Goal: Complete application form: Complete application form

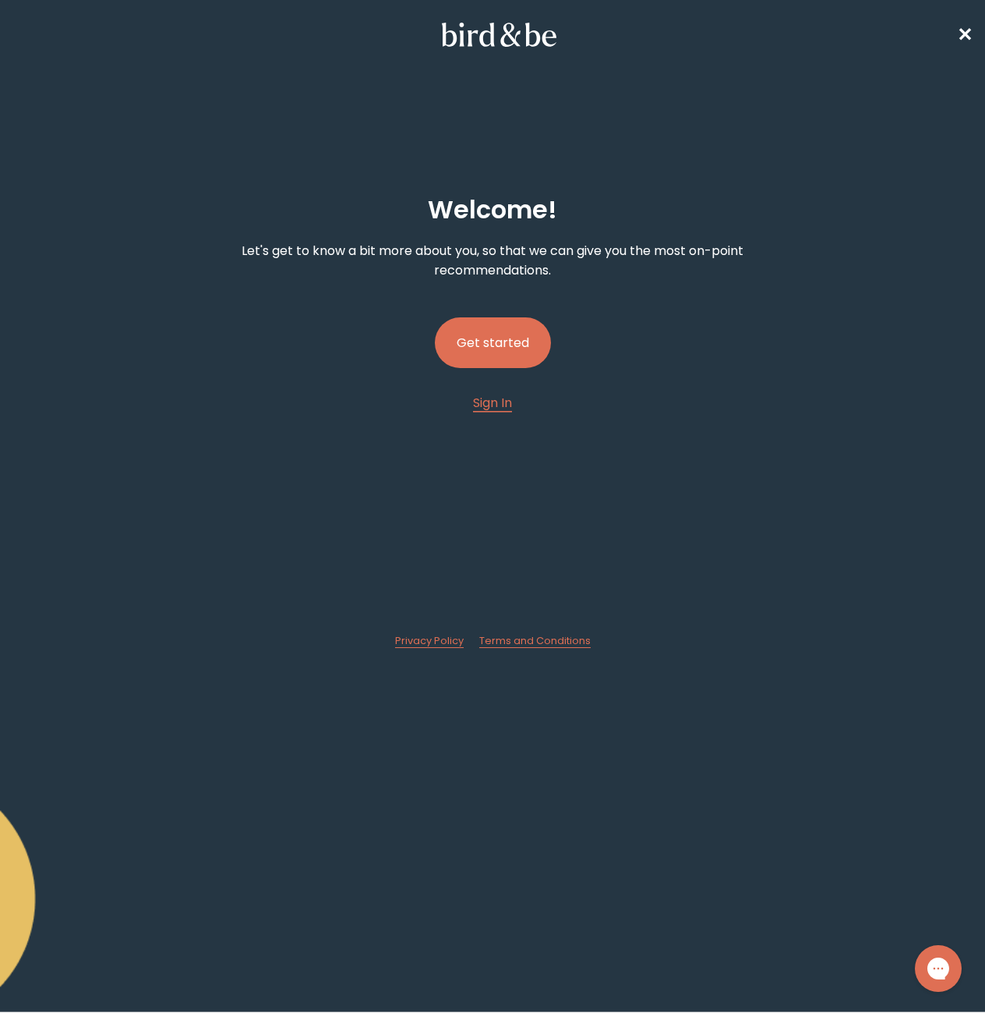
click at [478, 341] on button "Get started" at bounding box center [493, 342] width 116 height 51
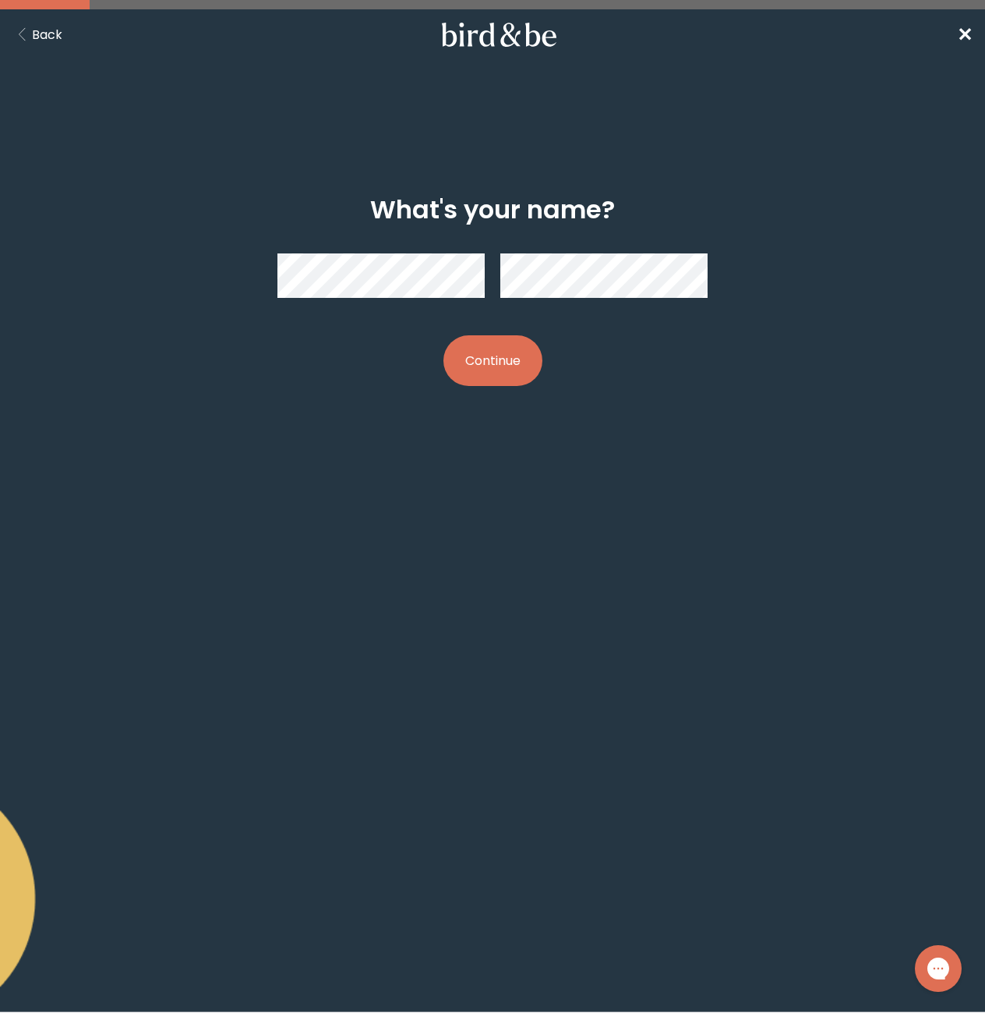
click at [669, 256] on div at bounding box center [493, 275] width 431 height 69
click at [485, 362] on button "Continue" at bounding box center [493, 360] width 99 height 51
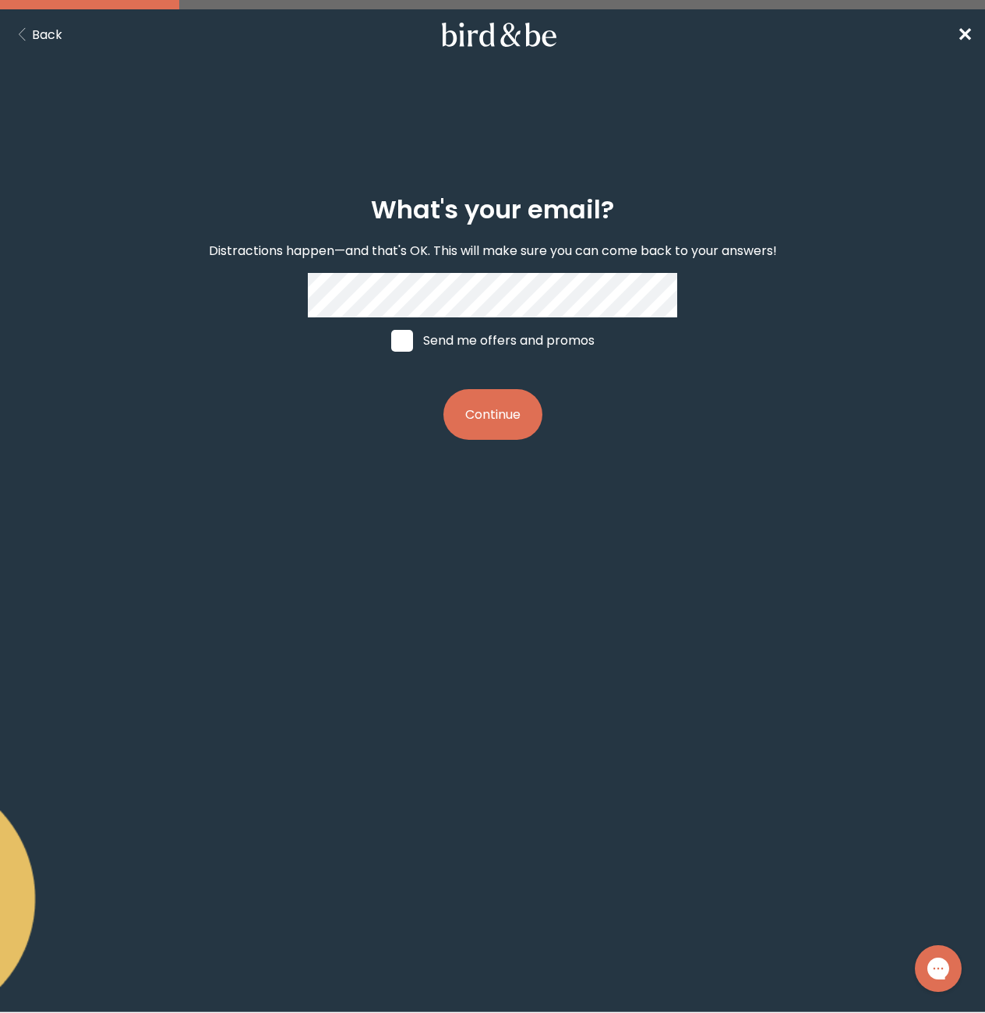
click at [480, 412] on button "Continue" at bounding box center [493, 414] width 99 height 51
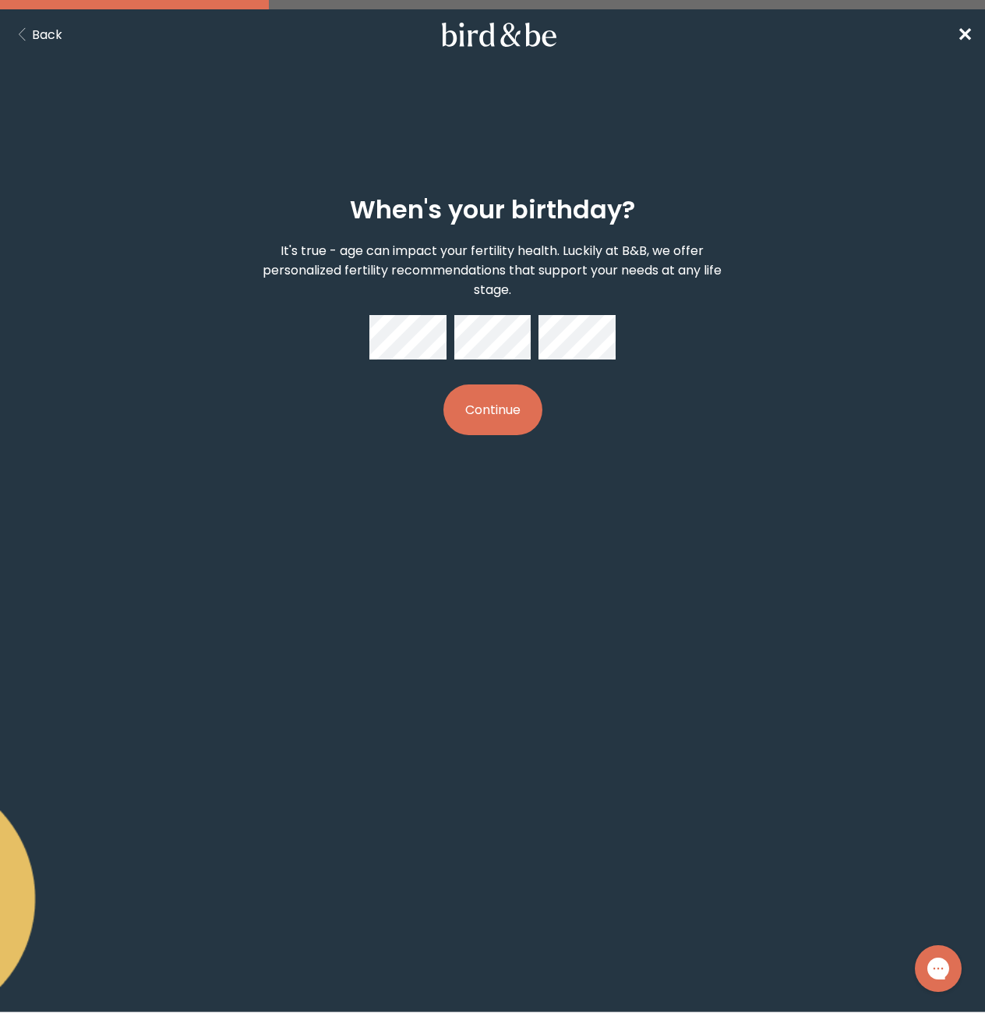
click at [491, 416] on button "Continue" at bounding box center [493, 409] width 99 height 51
click at [490, 415] on button "Continue" at bounding box center [493, 409] width 99 height 51
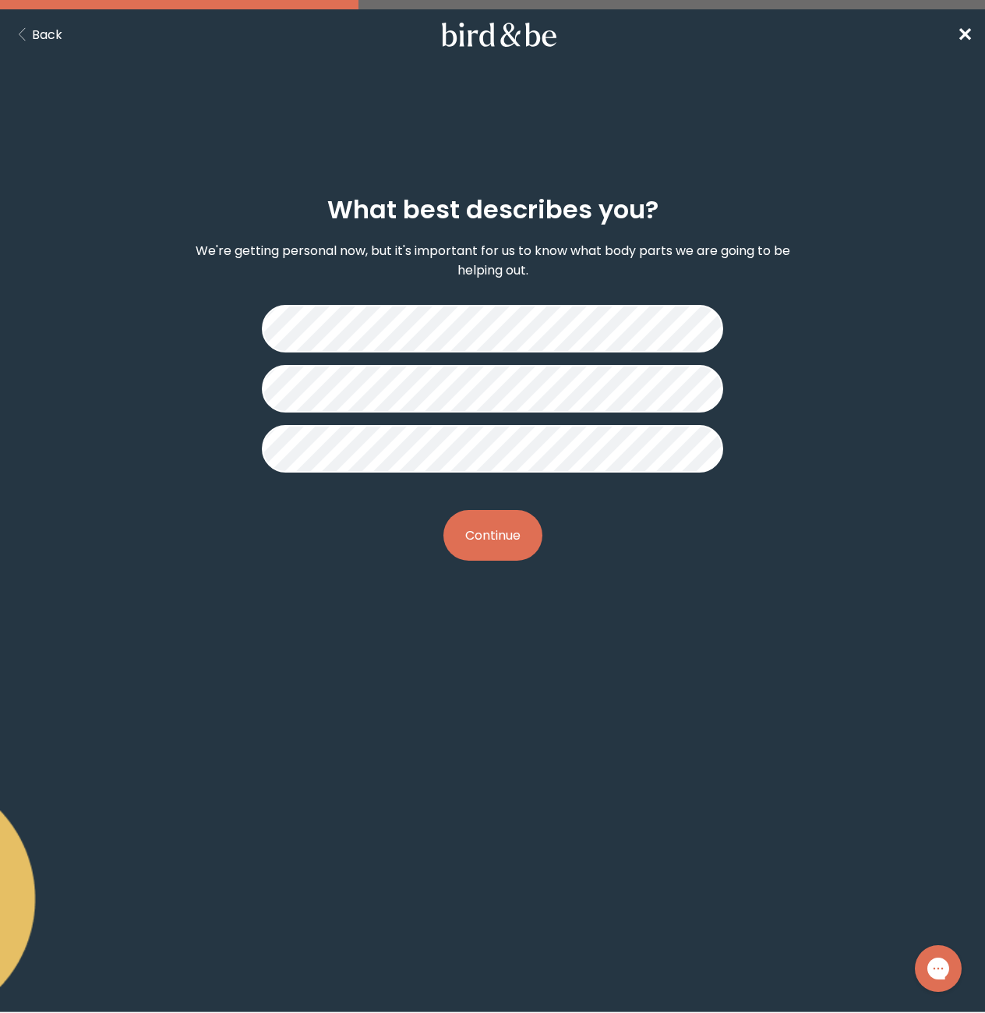
click at [503, 538] on button "Continue" at bounding box center [493, 535] width 99 height 51
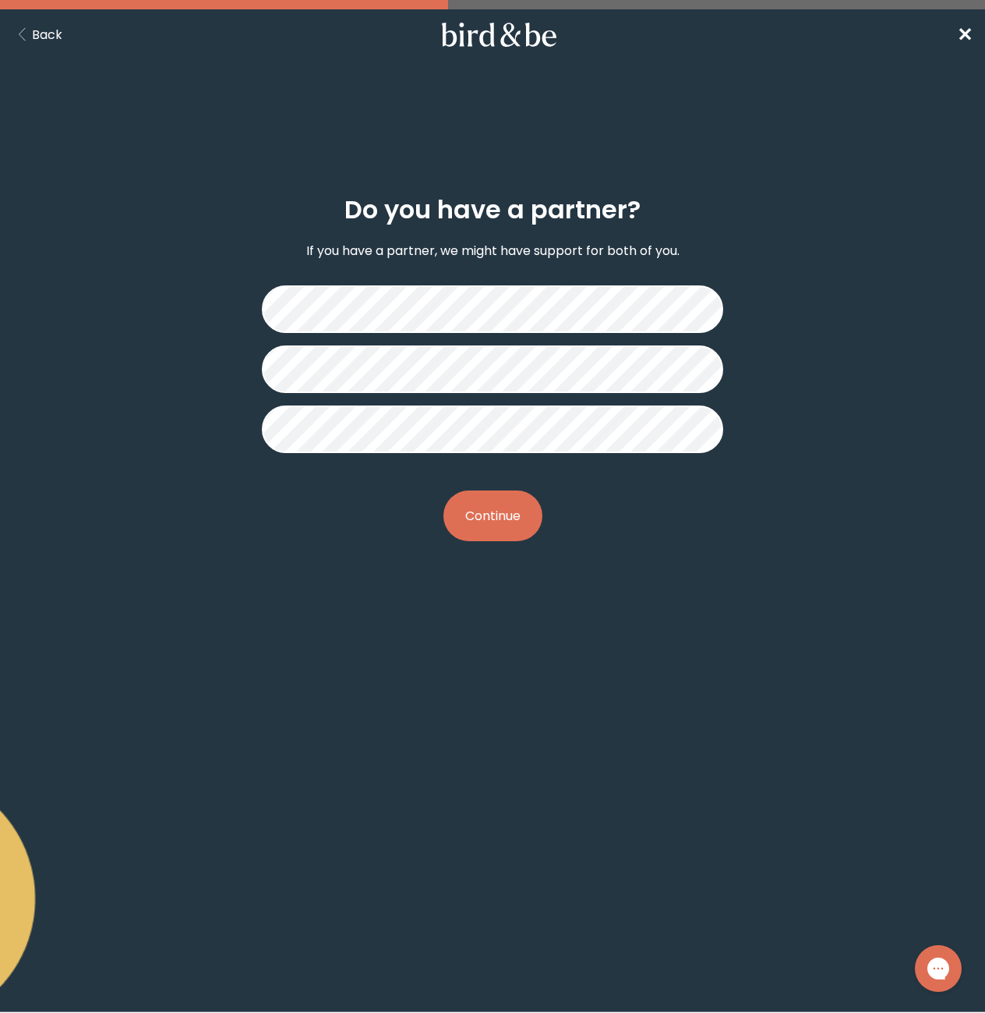
click at [484, 521] on button "Continue" at bounding box center [493, 515] width 99 height 51
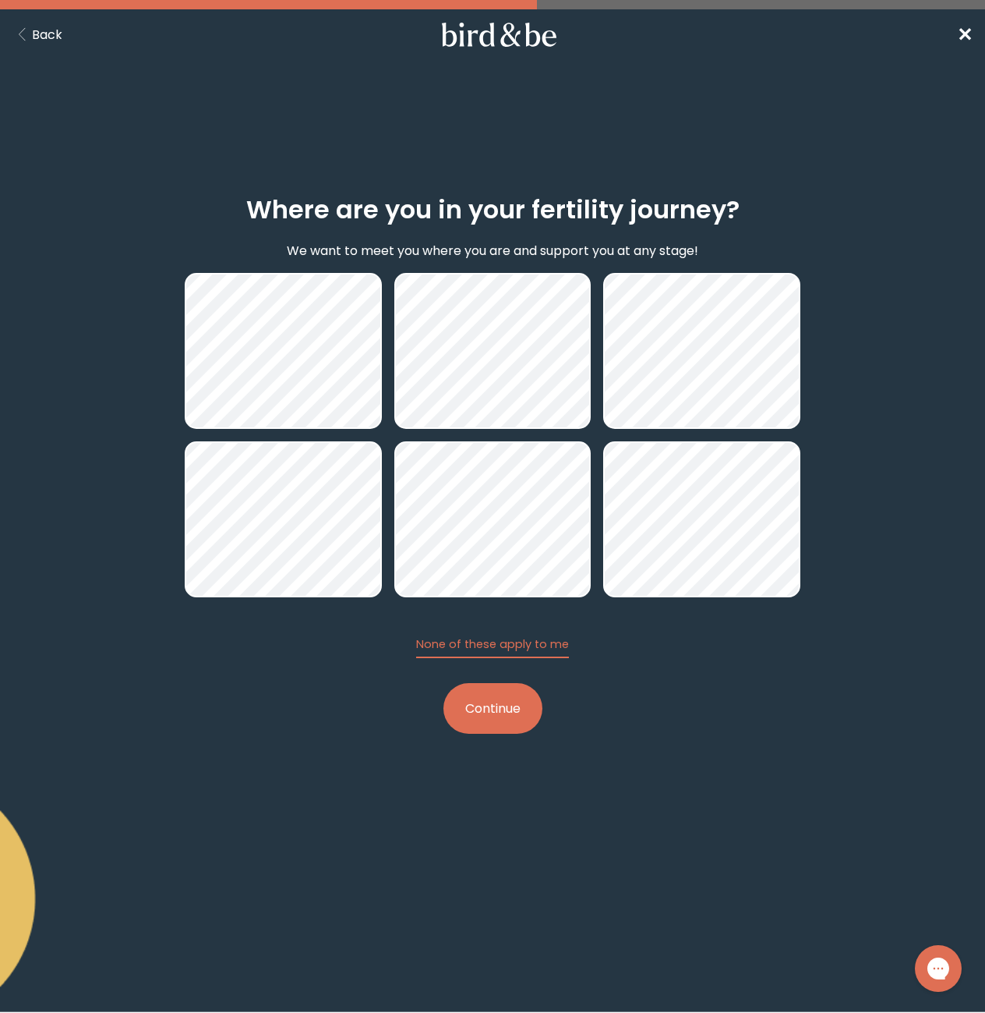
click at [527, 717] on button "Continue" at bounding box center [493, 708] width 99 height 51
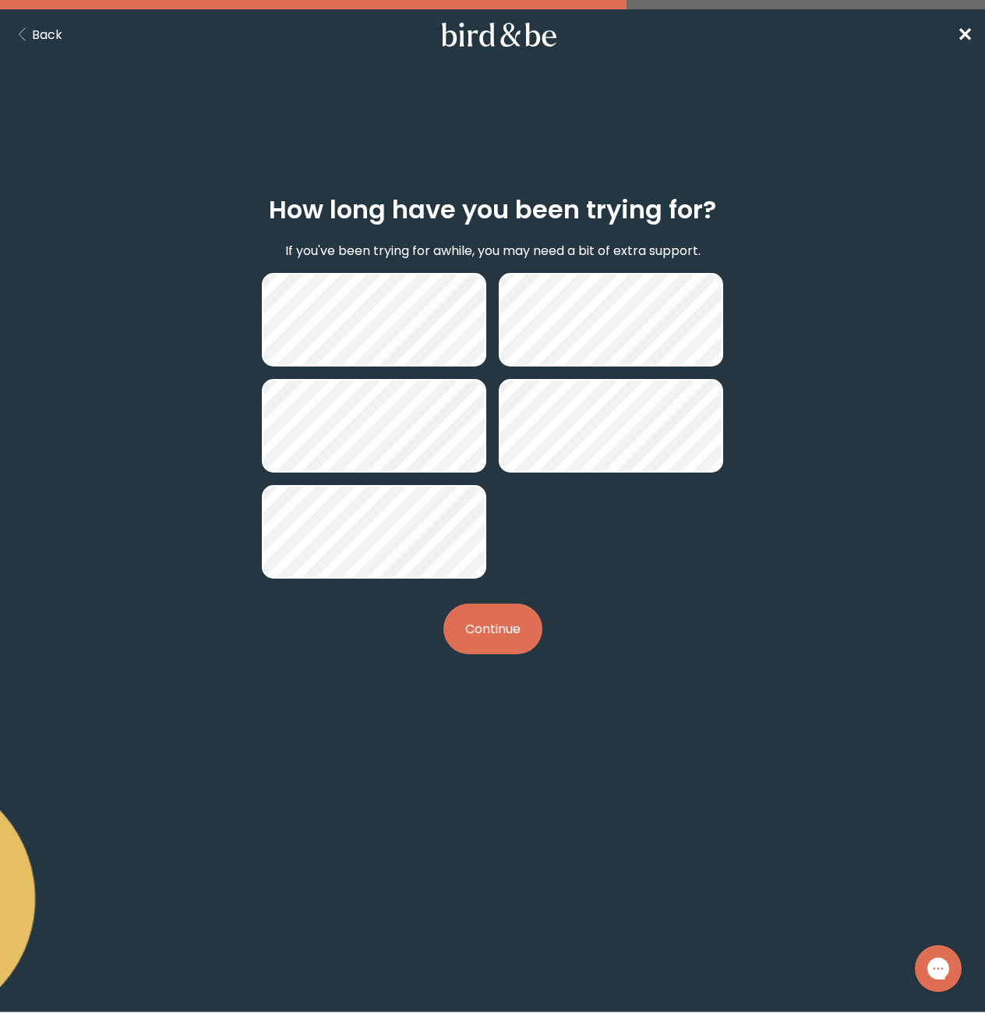
click at [510, 647] on button "Continue" at bounding box center [493, 628] width 99 height 51
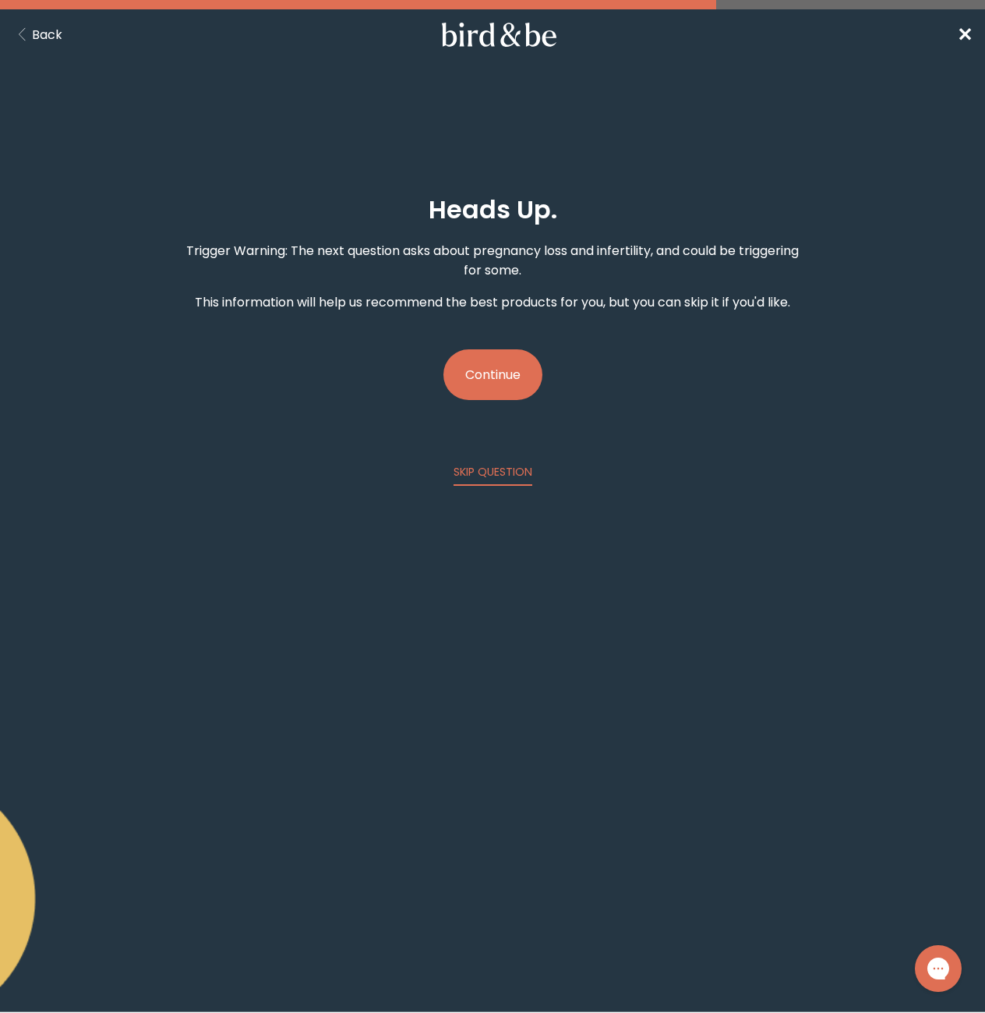
click at [503, 390] on button "Continue" at bounding box center [493, 374] width 99 height 51
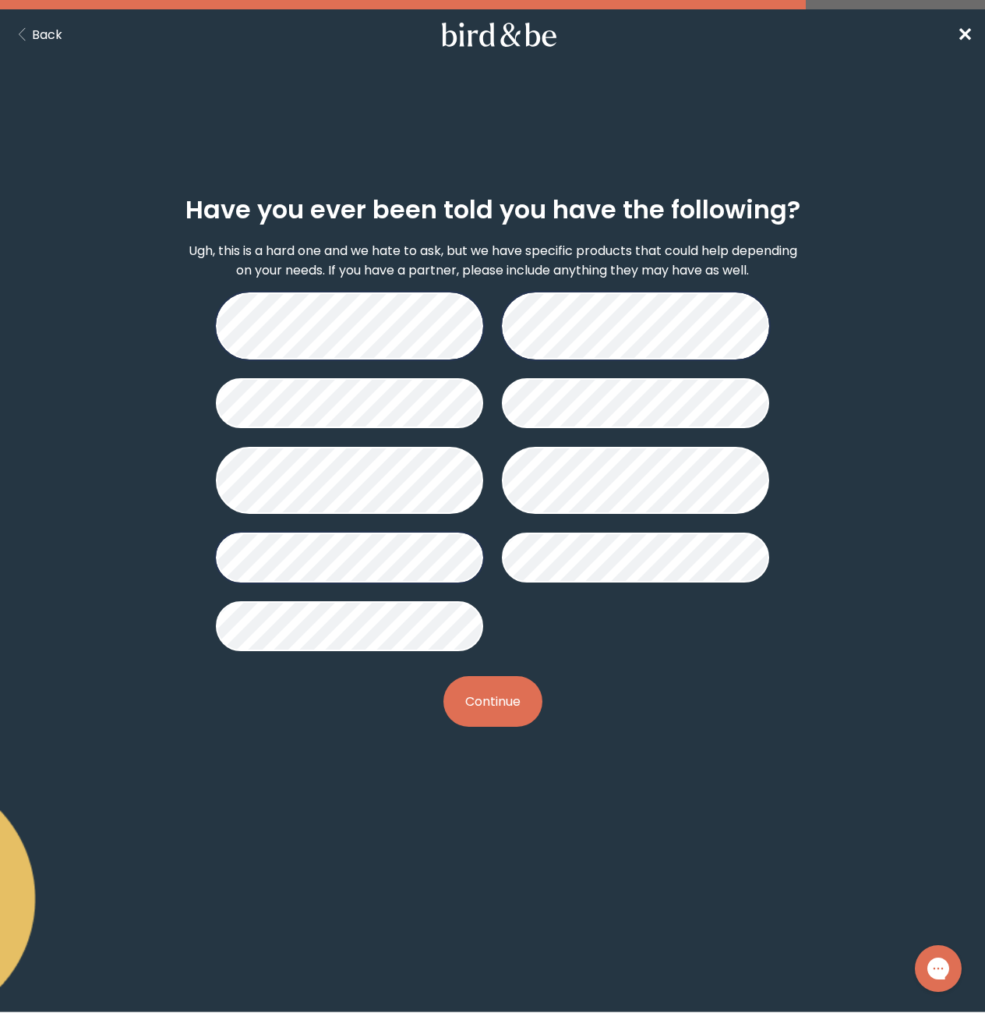
click at [490, 716] on button "Continue" at bounding box center [493, 701] width 99 height 51
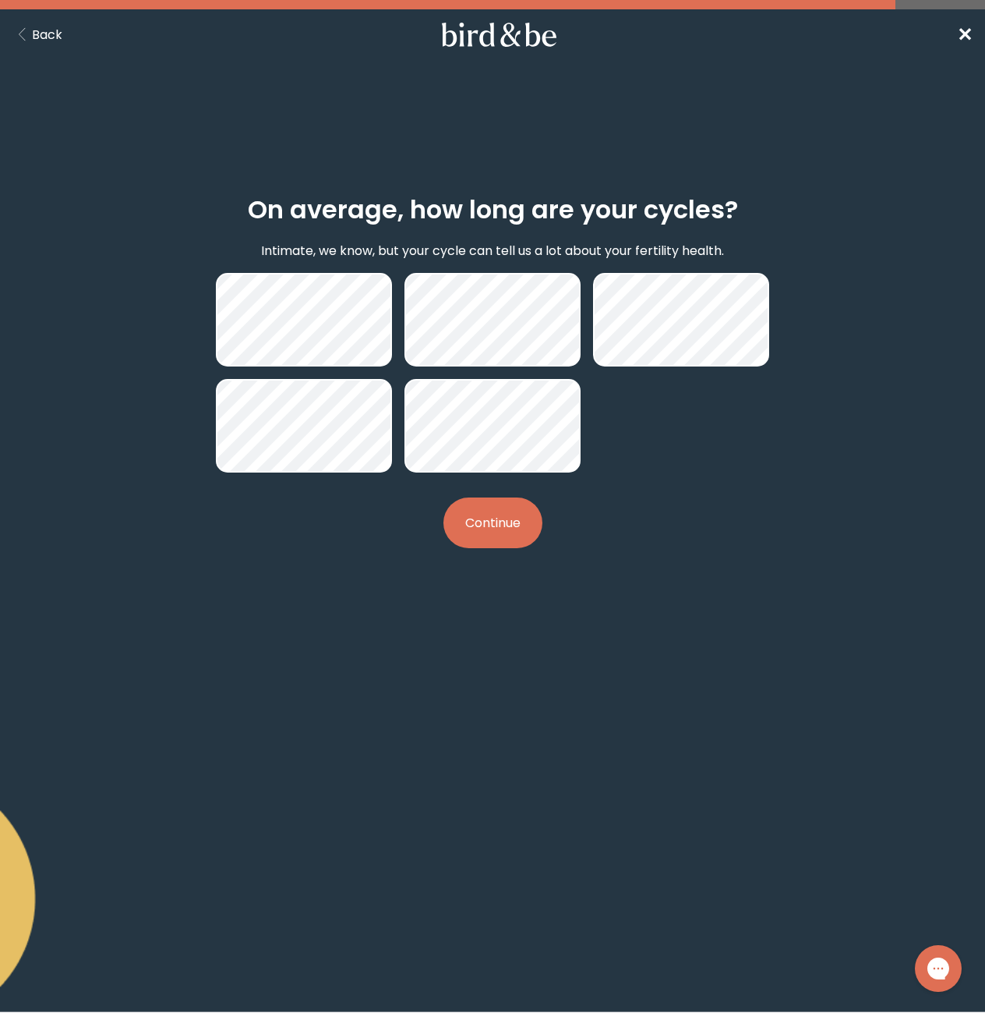
click at [479, 529] on button "Continue" at bounding box center [493, 522] width 99 height 51
